Goal: Contribute content: Add original content to the website for others to see

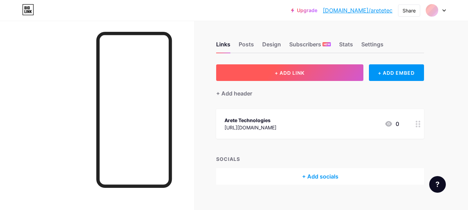
click at [285, 67] on button "+ ADD LINK" at bounding box center [289, 72] width 147 height 17
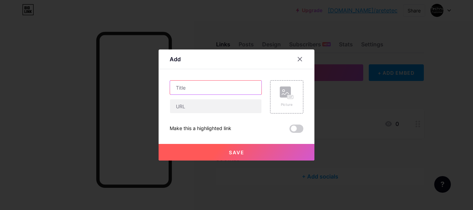
click at [177, 92] on input "text" at bounding box center [215, 88] width 91 height 14
paste input "Arete Technologies Staffing"
type input "Arete Technologies Staffing"
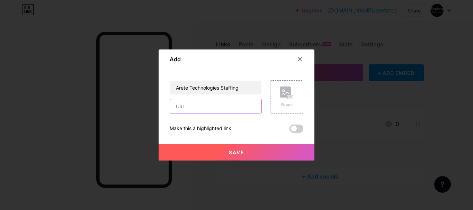
click at [228, 103] on input "text" at bounding box center [215, 106] width 91 height 14
paste input "[URL][DOMAIN_NAME]"
type input "[URL][DOMAIN_NAME]"
click at [288, 97] on rect at bounding box center [291, 97] width 6 height 3
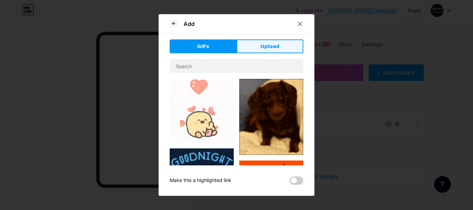
click at [265, 47] on span "Upload" at bounding box center [269, 46] width 19 height 7
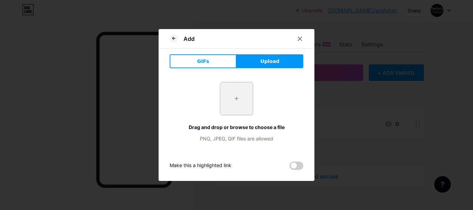
click at [227, 101] on input "file" at bounding box center [236, 98] width 33 height 33
type input "C:\fakepath\arete logo (1).jpeg"
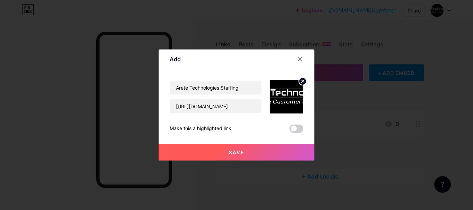
click at [233, 152] on span "Save" at bounding box center [237, 153] width 16 height 6
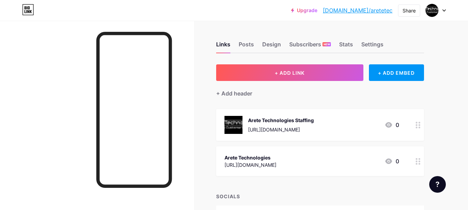
click at [282, 117] on div "Arete Technologies Staffing" at bounding box center [281, 120] width 66 height 7
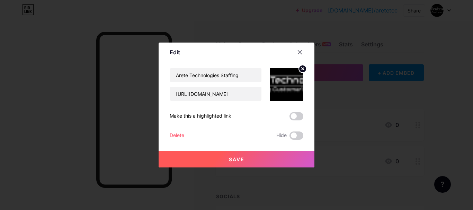
click at [229, 160] on span "Save" at bounding box center [237, 159] width 16 height 6
